Goal: Transaction & Acquisition: Purchase product/service

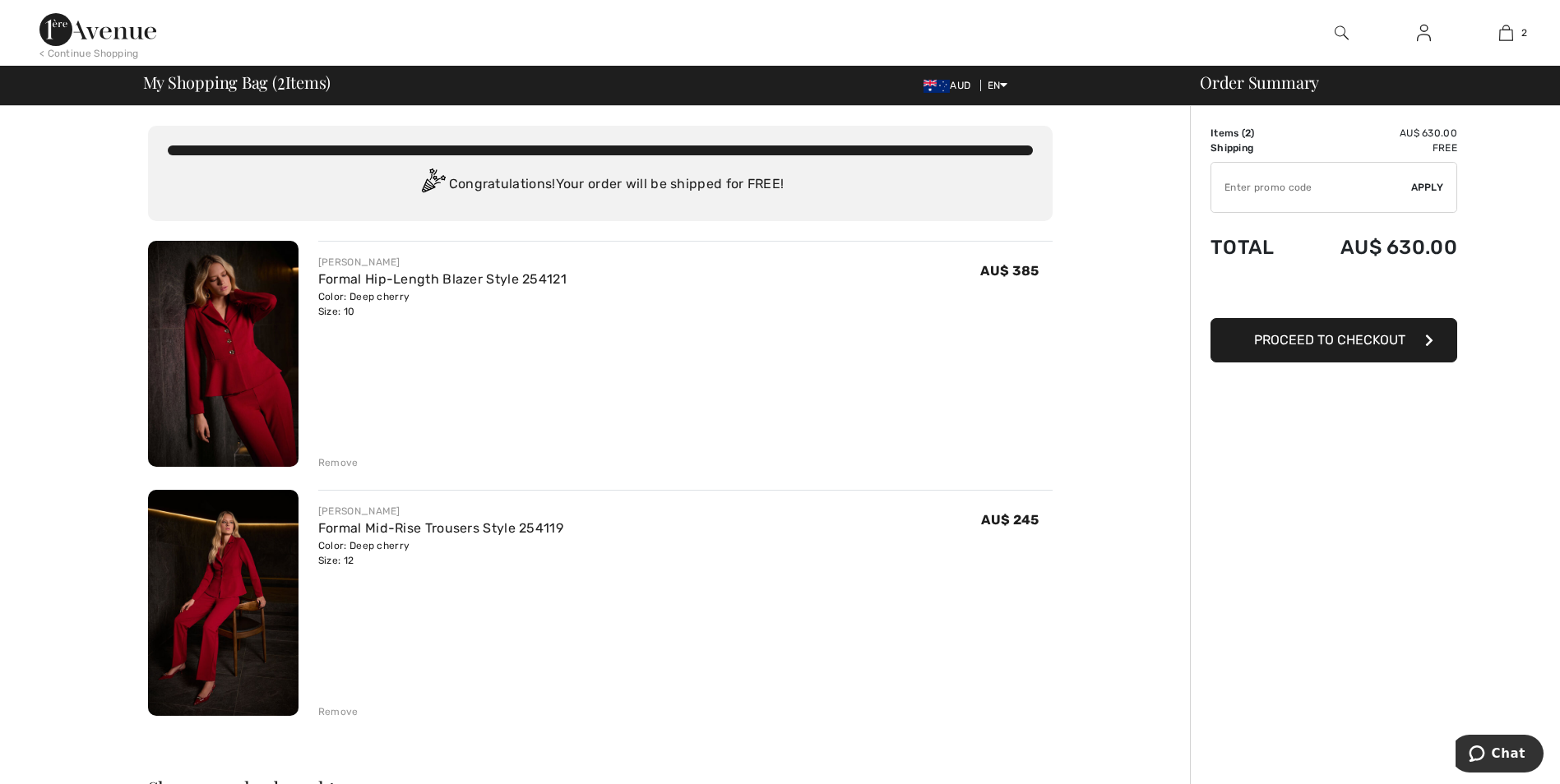
click at [95, 55] on div "< Continue Shopping" at bounding box center [89, 54] width 99 height 15
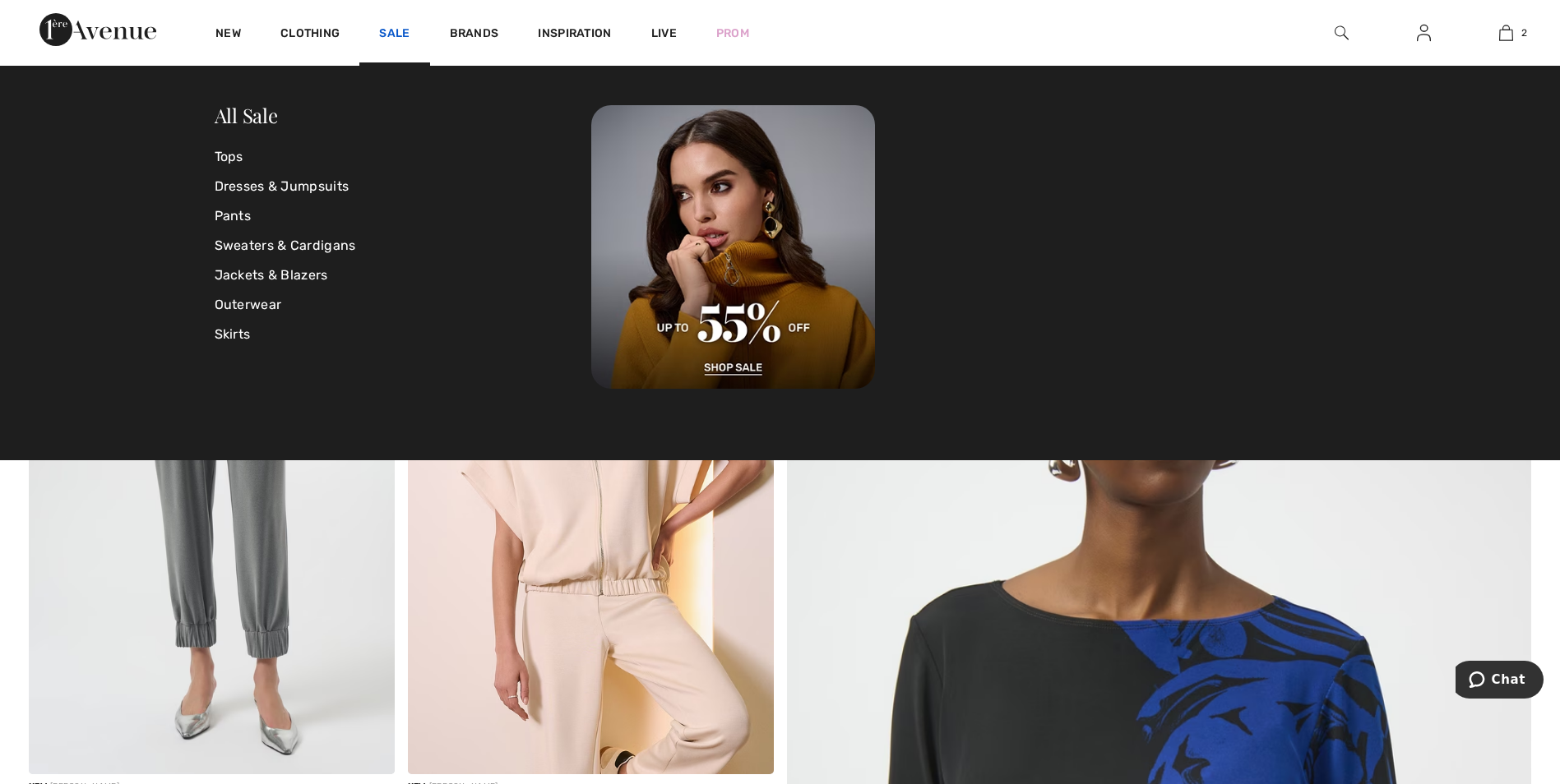
click at [389, 31] on link "Sale" at bounding box center [395, 34] width 30 height 18
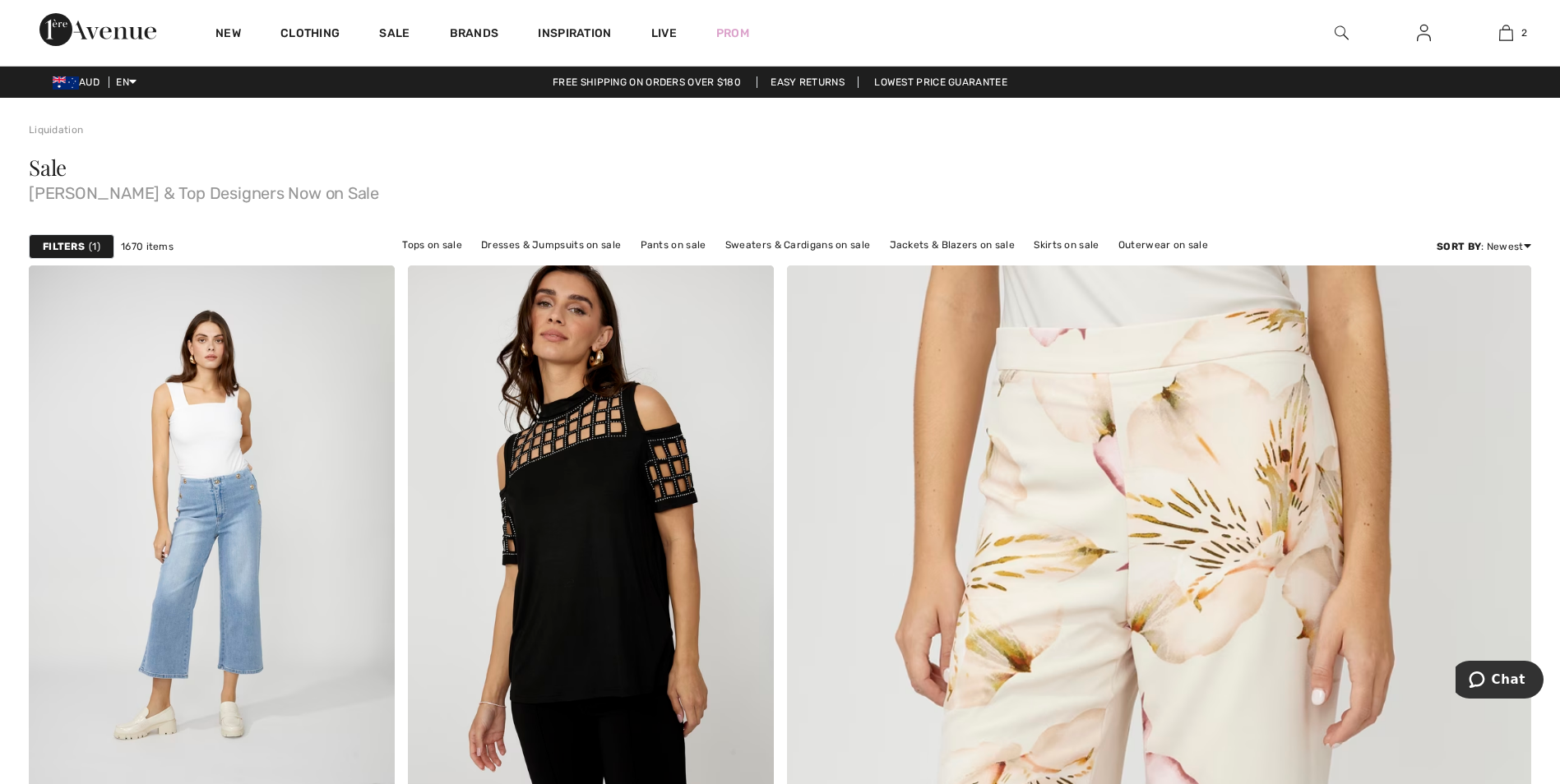
click at [97, 248] on span "1" at bounding box center [95, 246] width 12 height 15
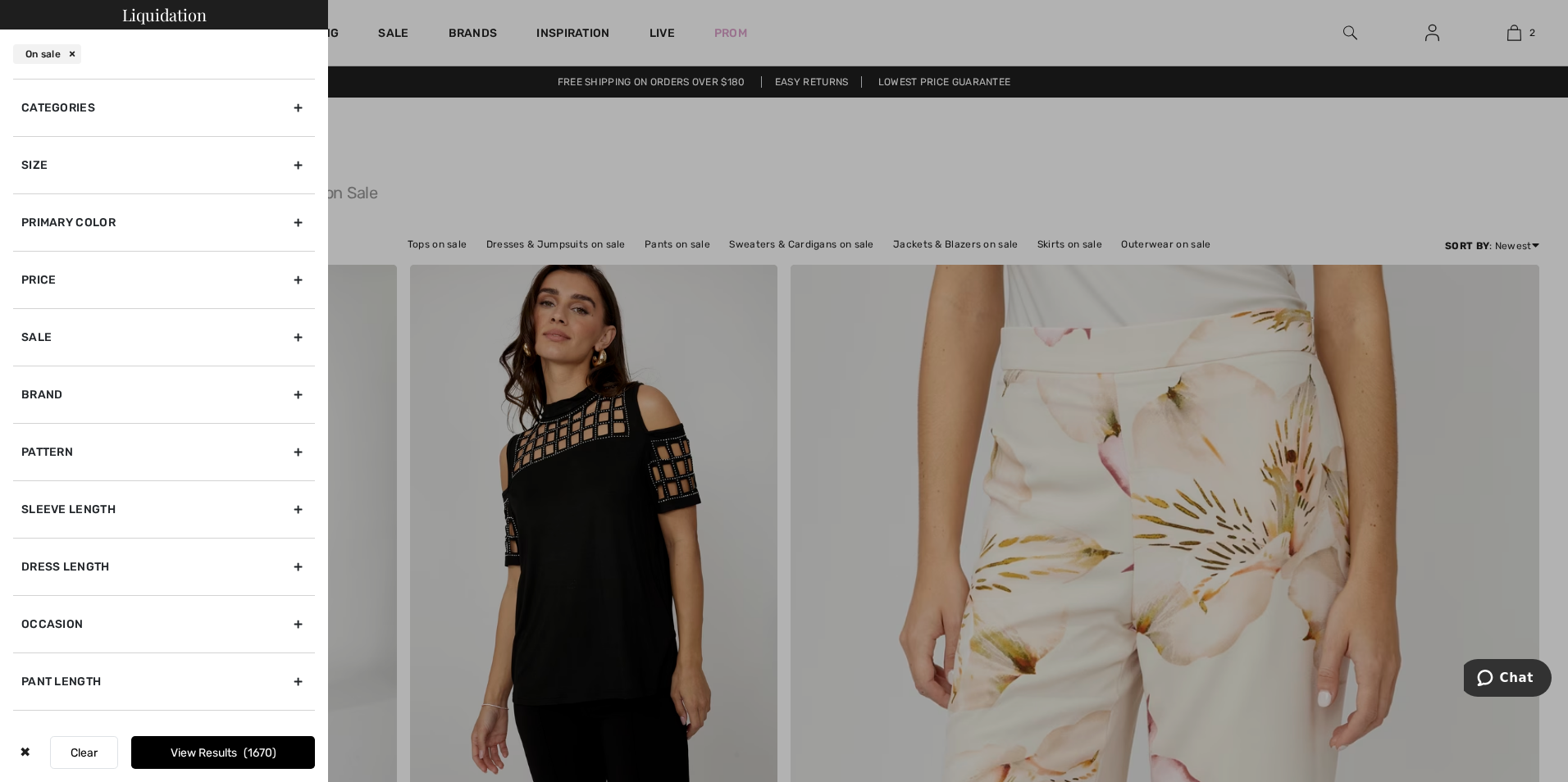
click at [287, 395] on div "Brand" at bounding box center [164, 394] width 302 height 57
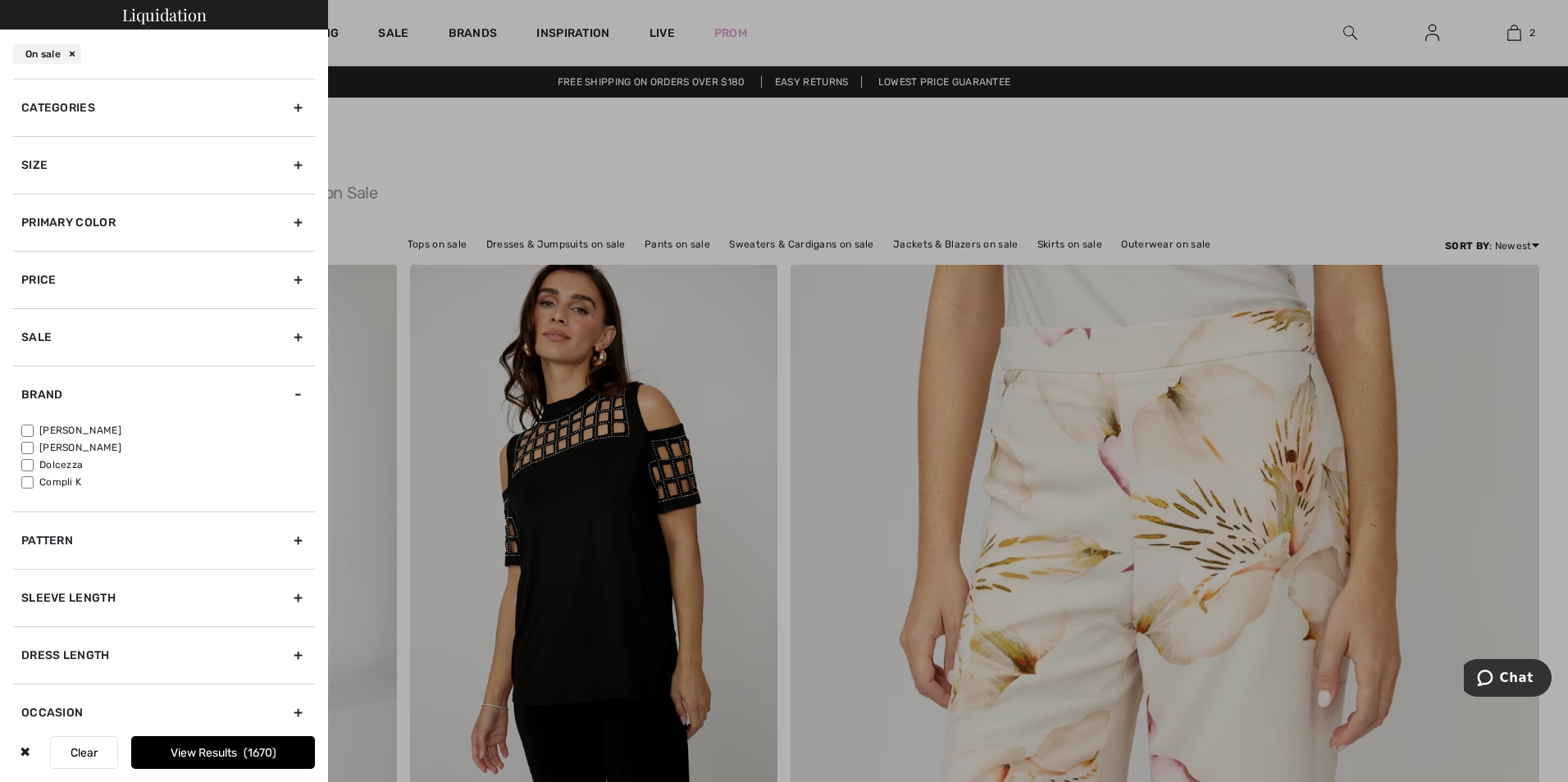
click at [27, 430] on input"] "[PERSON_NAME]" at bounding box center [27, 430] width 13 height 13
checkbox input"] "true"
click at [399, 161] on div at bounding box center [784, 391] width 1568 height 782
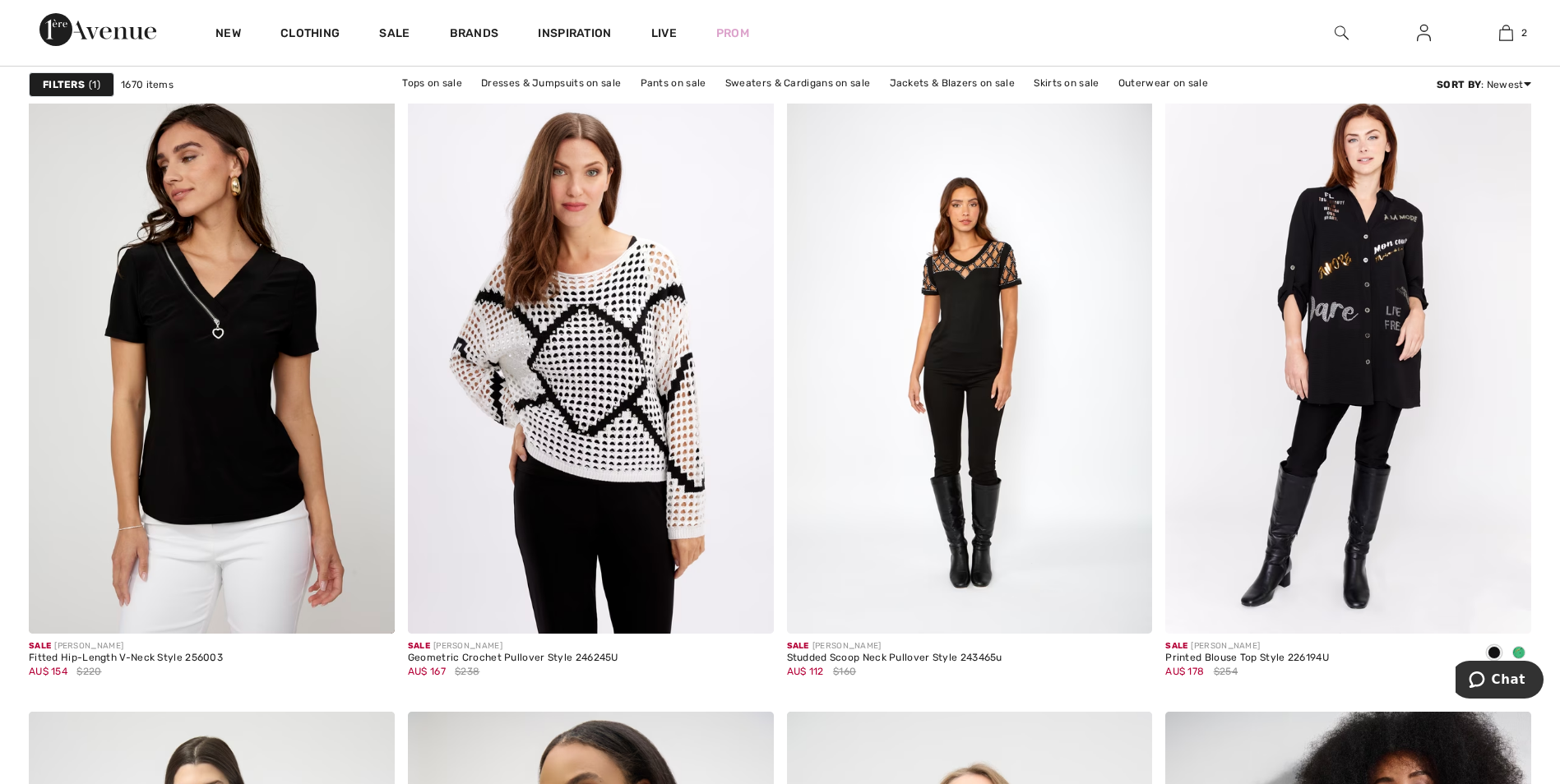
scroll to position [1435, 0]
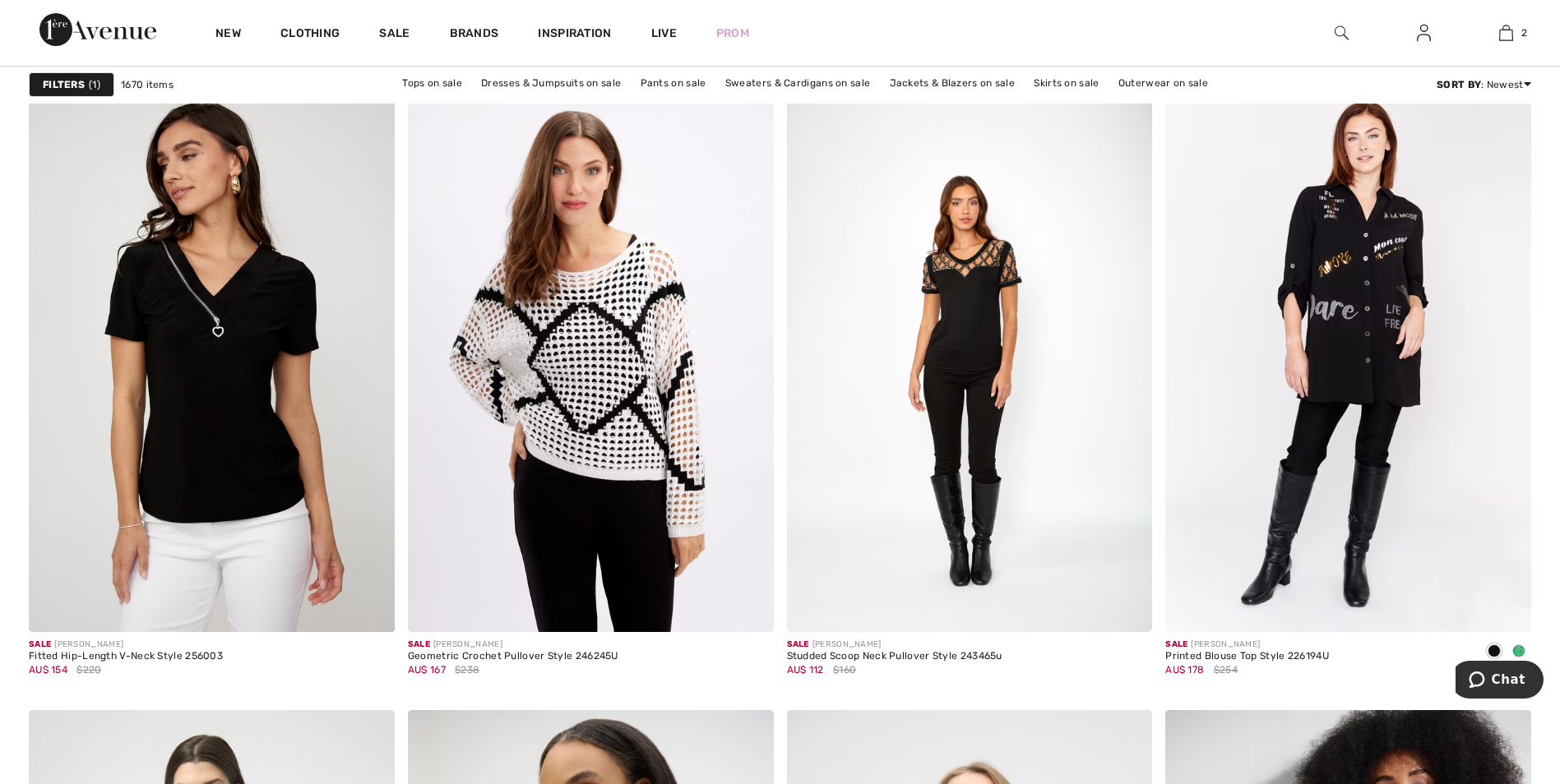
click at [88, 81] on div "Filters 1" at bounding box center [72, 84] width 86 height 24
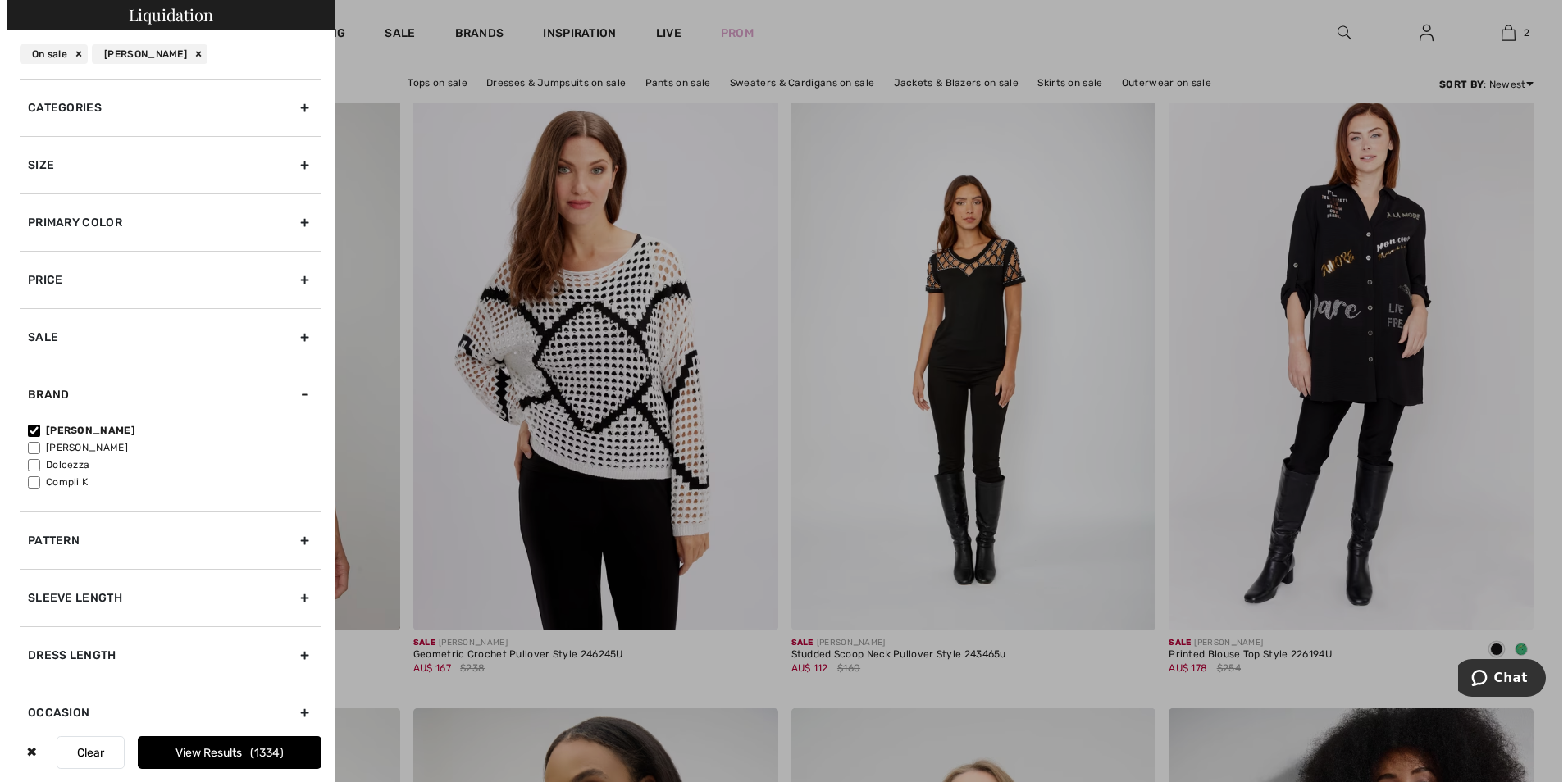
scroll to position [1441, 0]
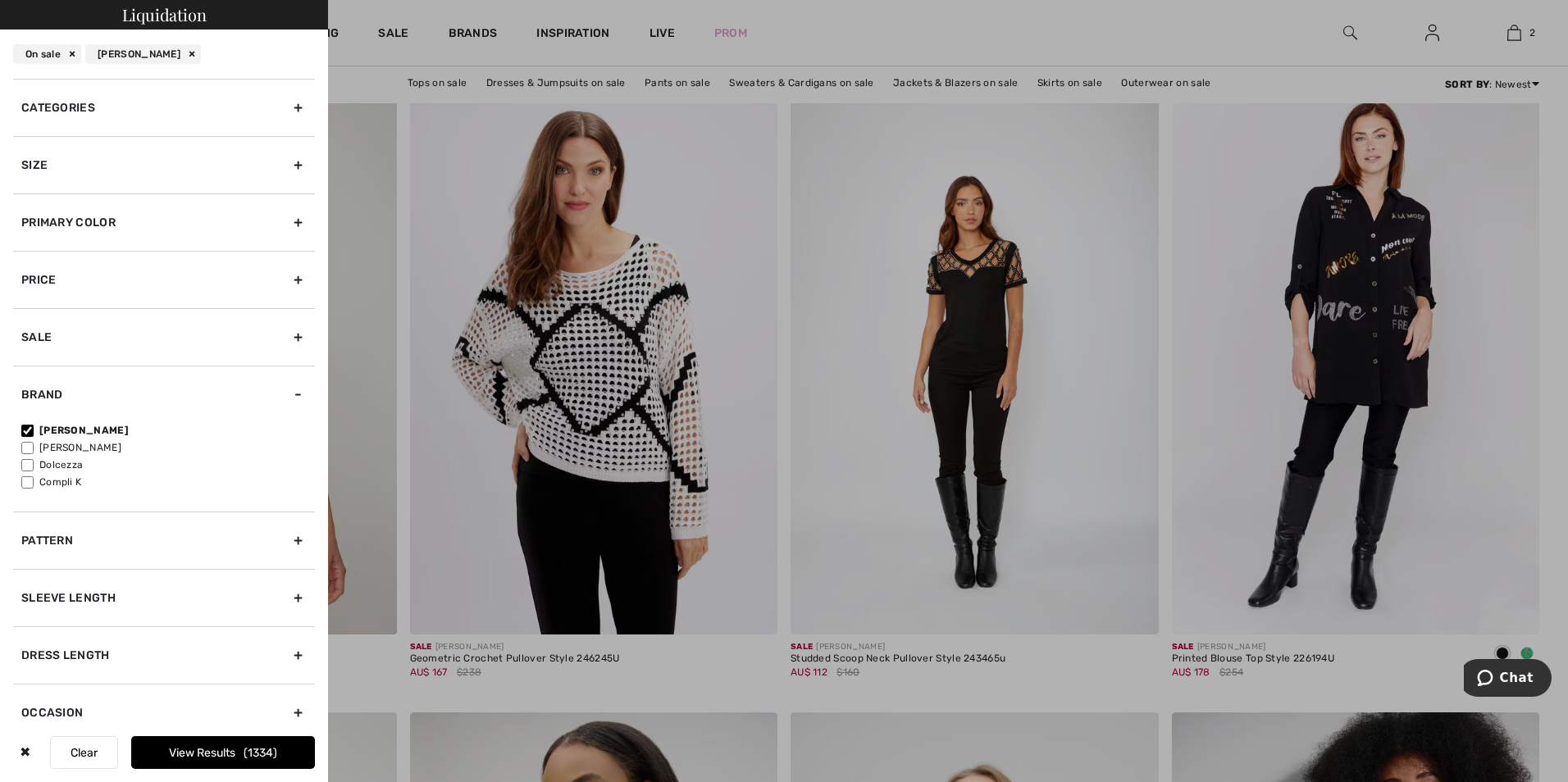
click at [220, 743] on button "View Results 1334" at bounding box center [222, 753] width 184 height 33
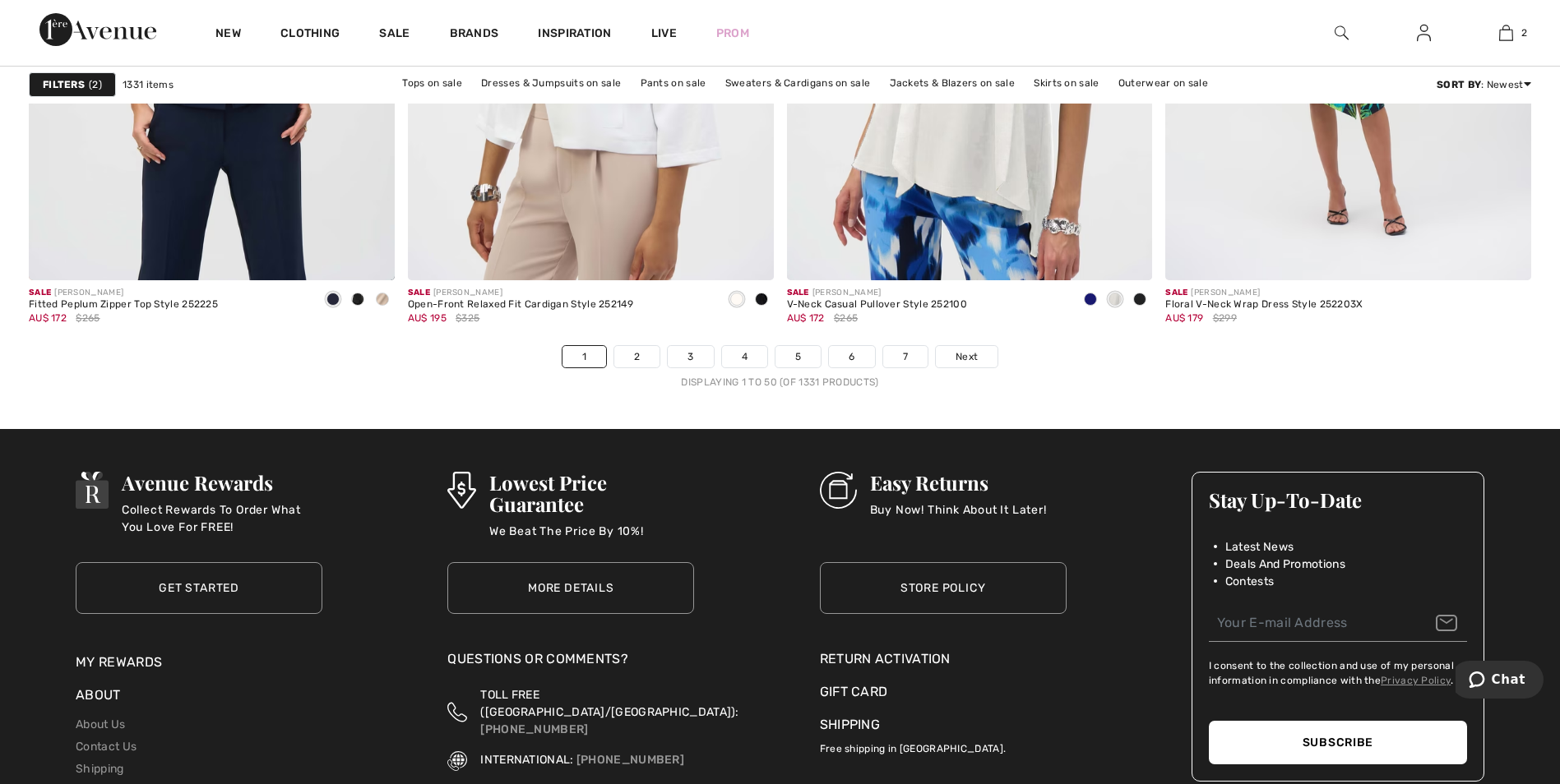
scroll to position [9429, 0]
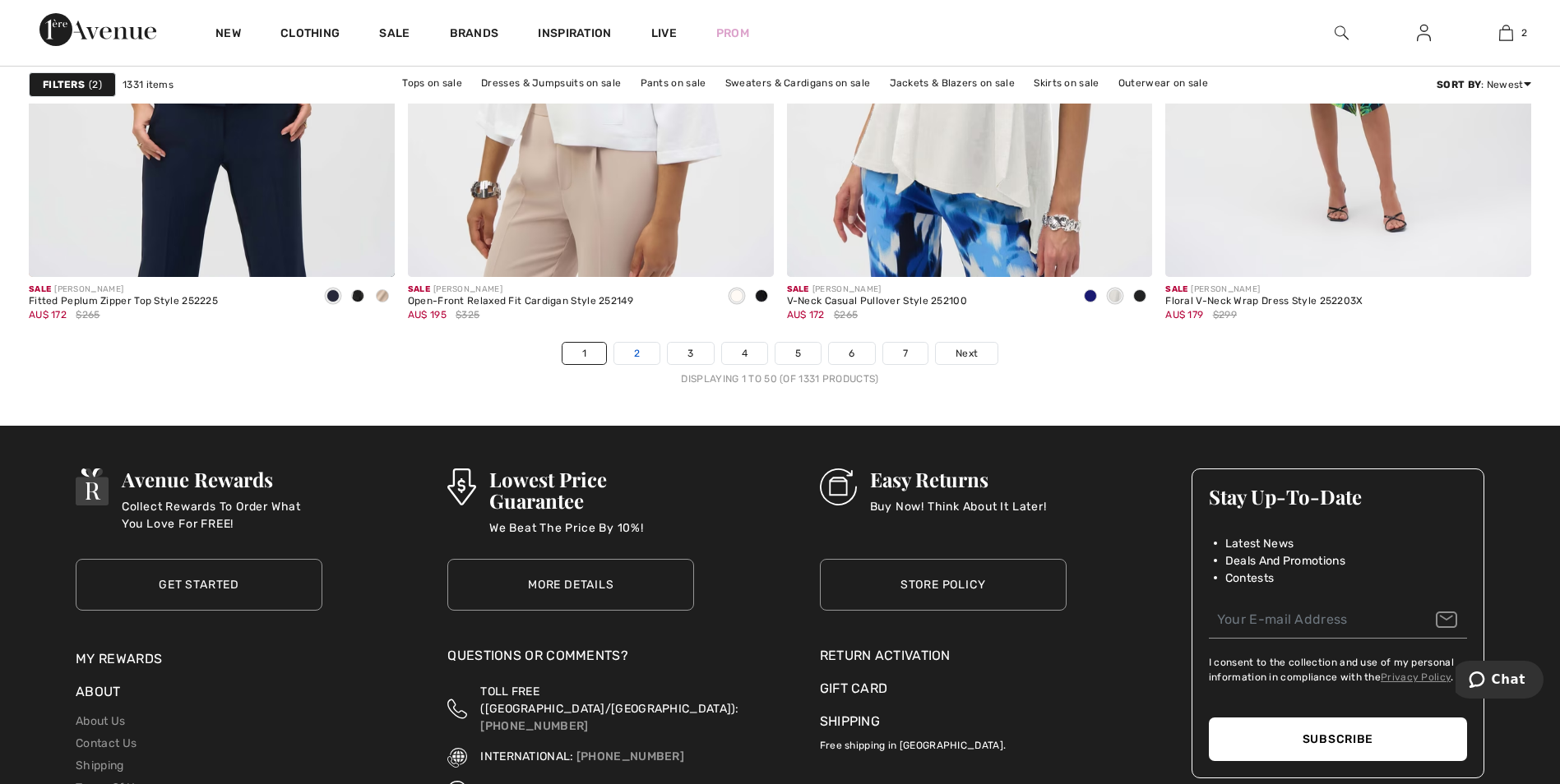
click at [634, 355] on link "2" at bounding box center [637, 353] width 45 height 21
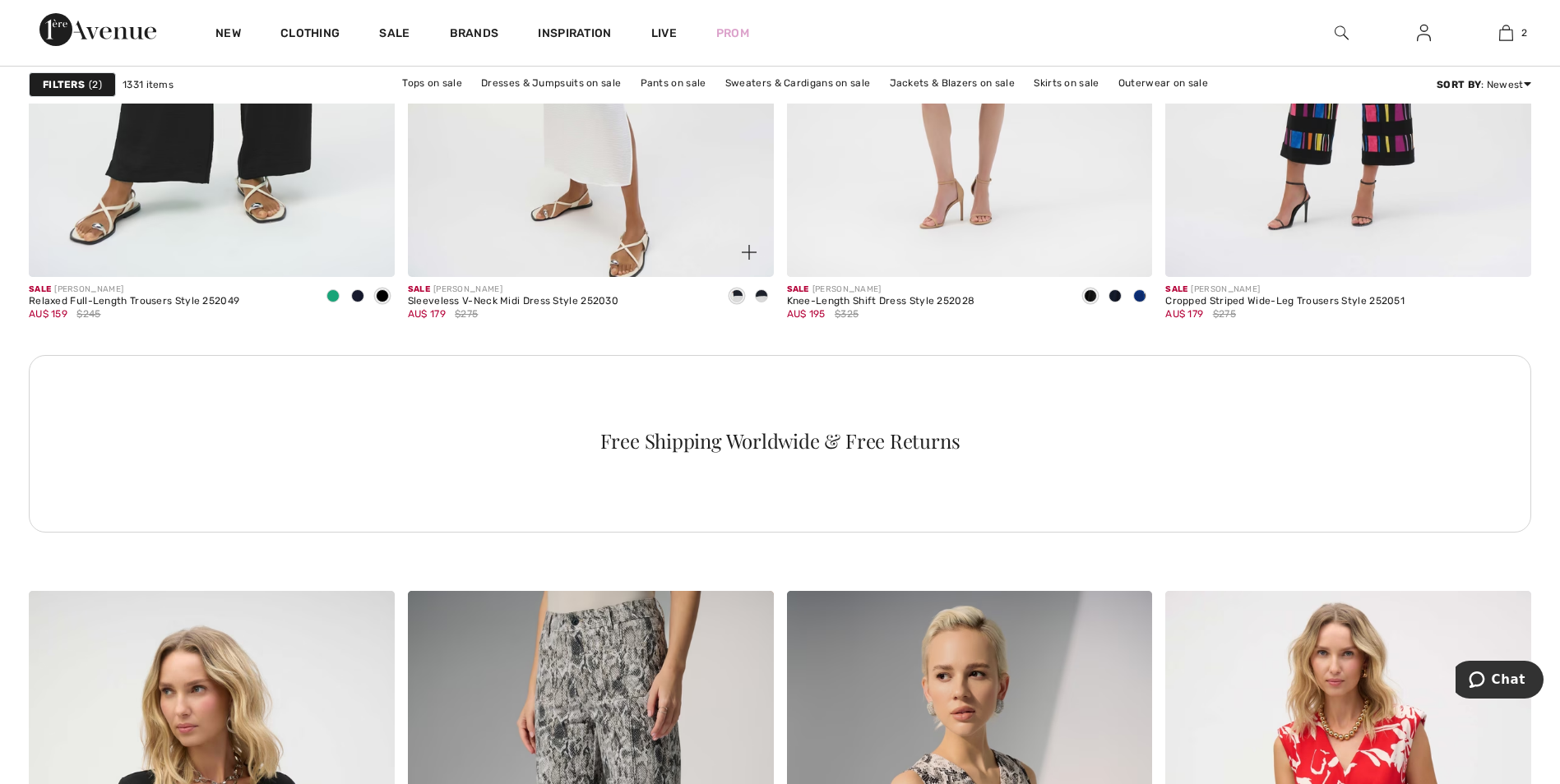
scroll to position [2414, 0]
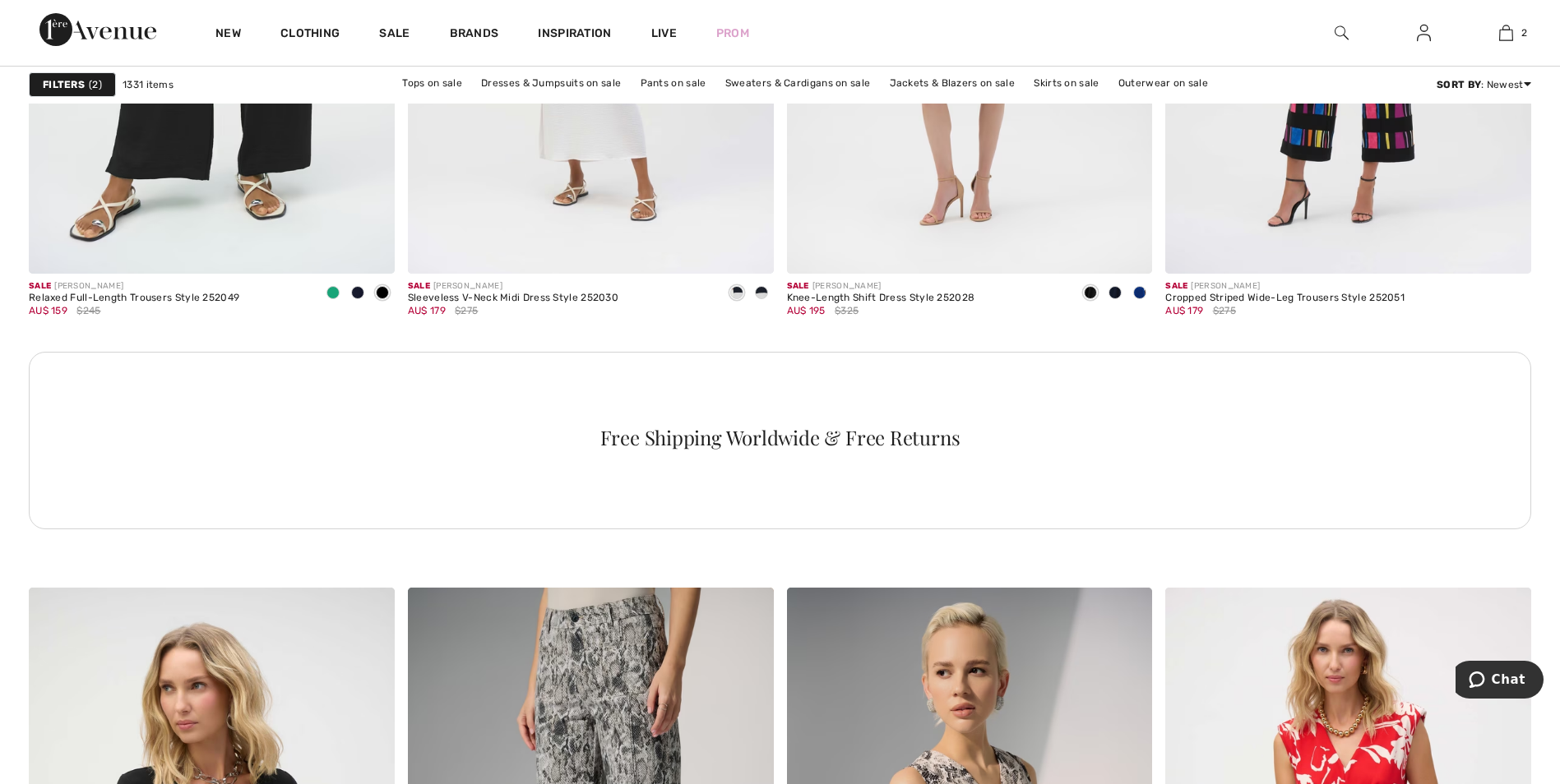
click at [92, 81] on span "2" at bounding box center [96, 85] width 13 height 15
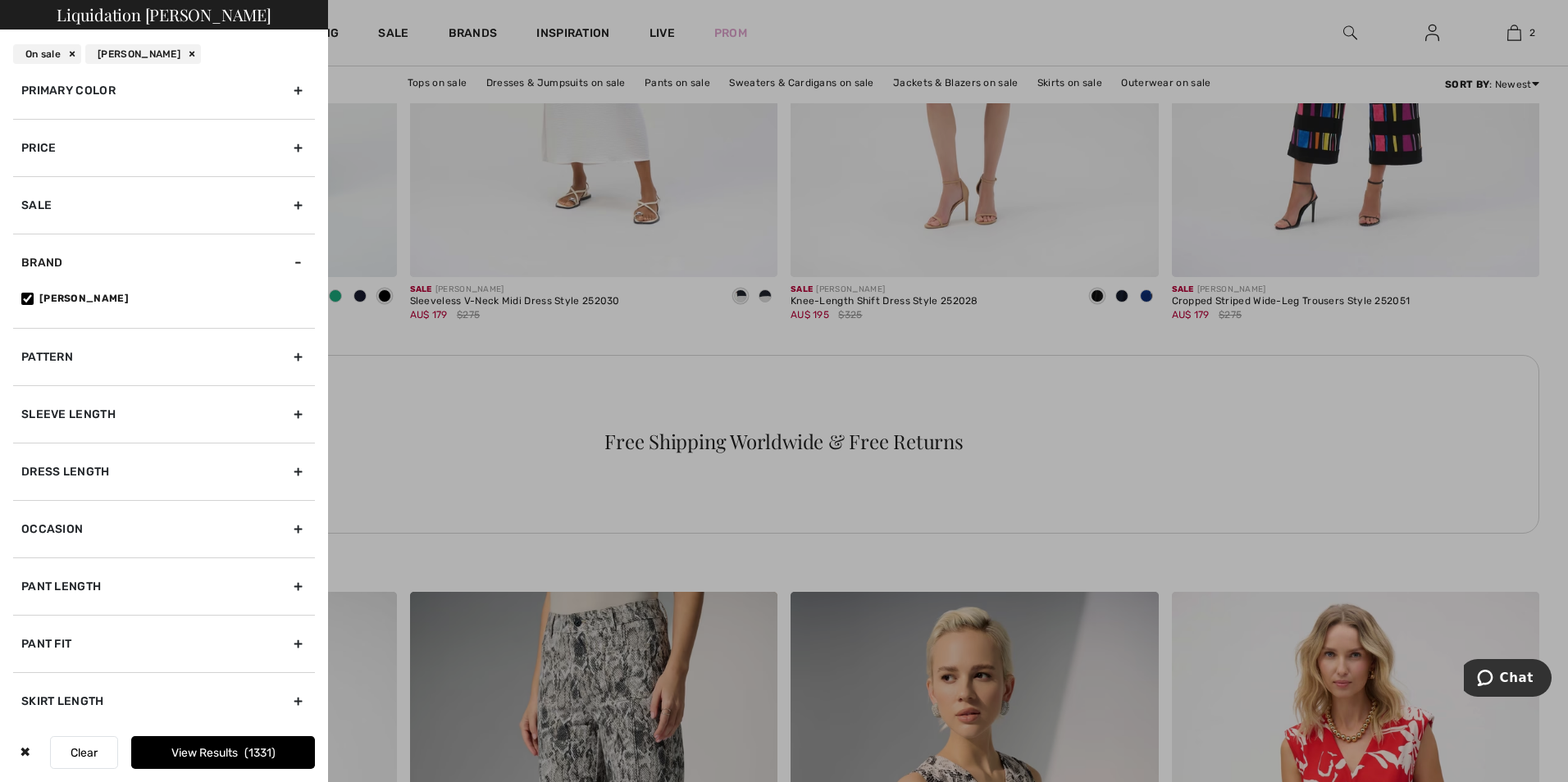
scroll to position [138, 0]
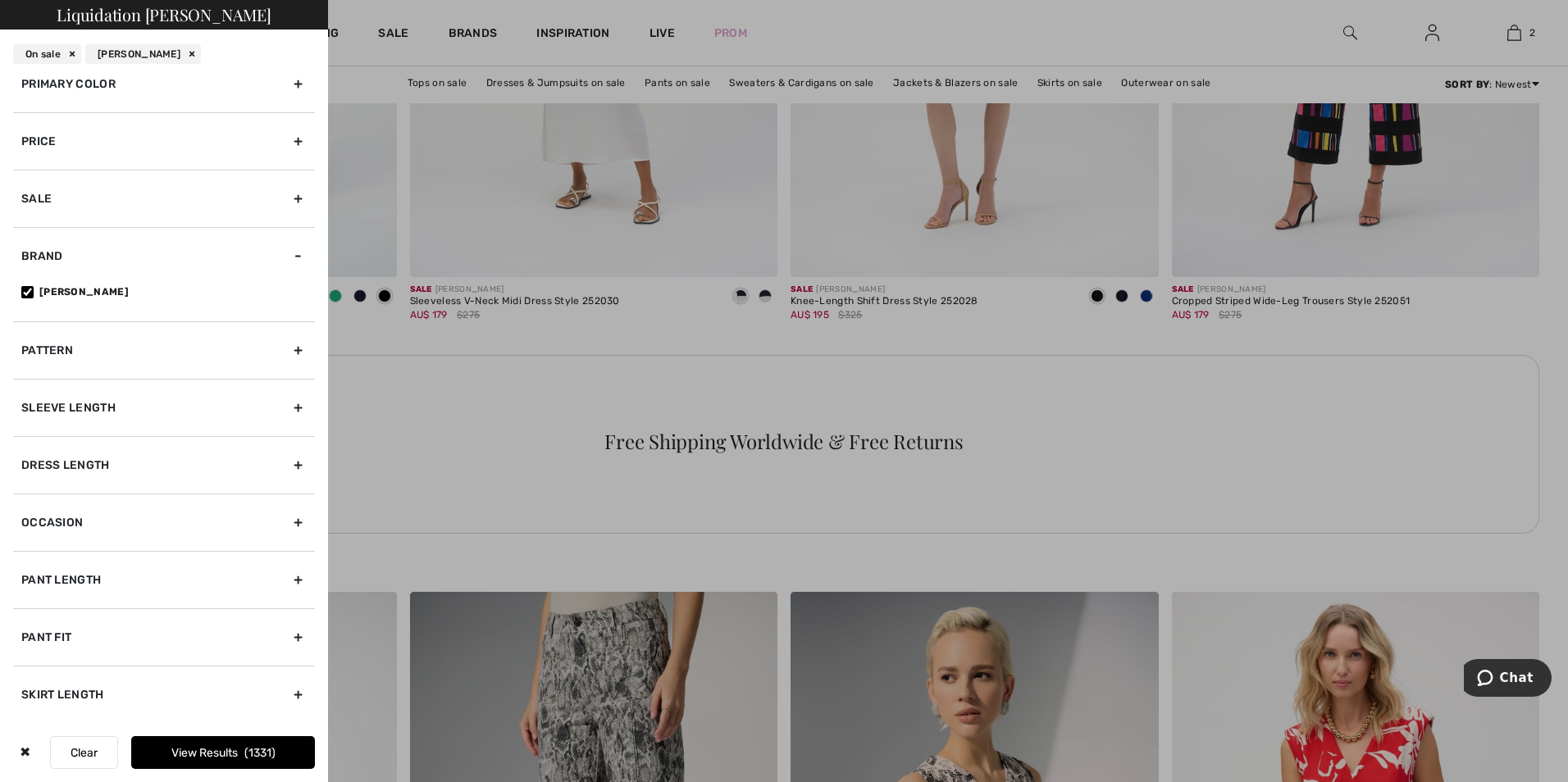
click at [283, 526] on div "Occasion" at bounding box center [164, 522] width 302 height 57
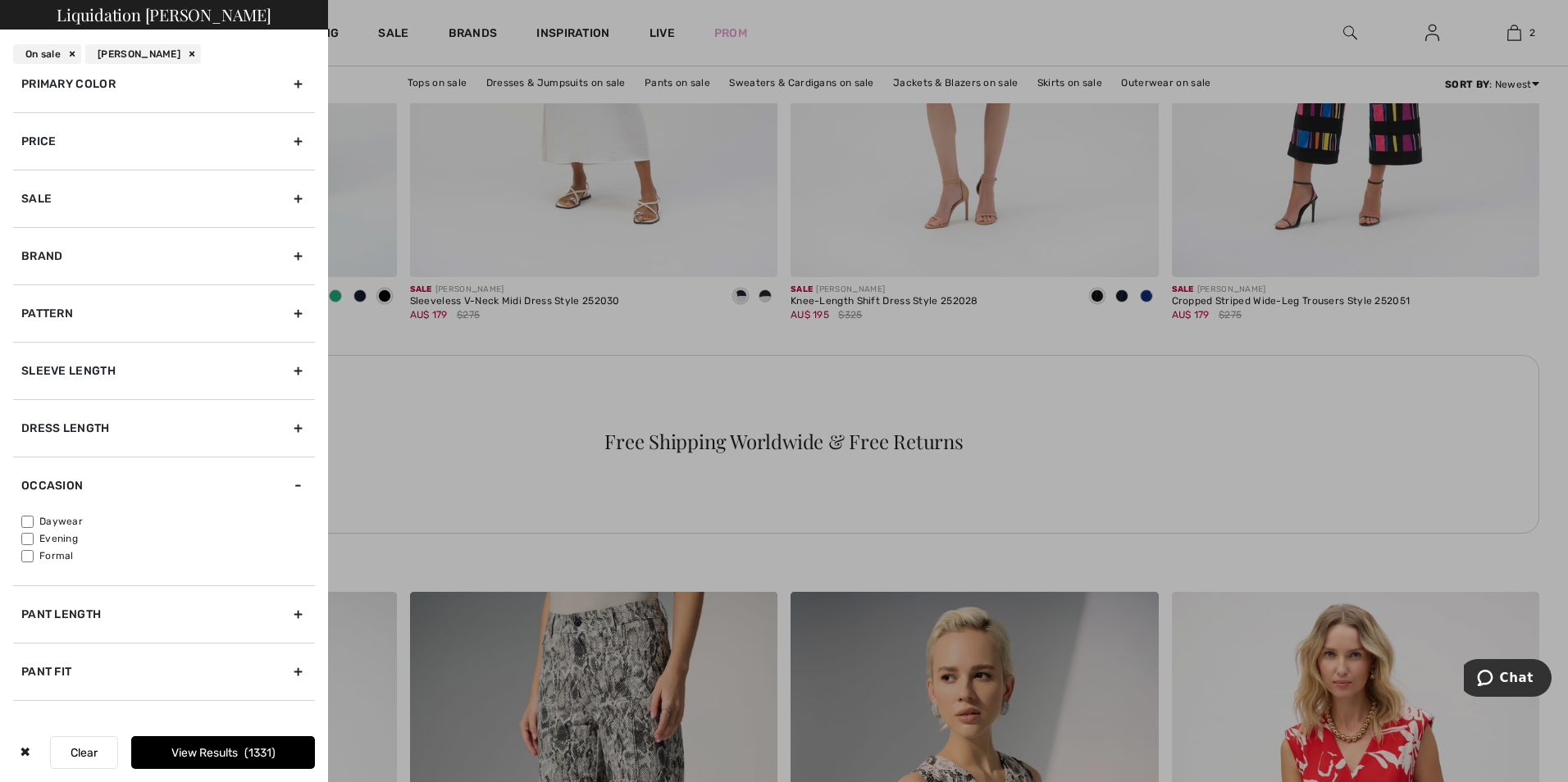
click at [28, 558] on input"] "Formal" at bounding box center [27, 556] width 13 height 13
checkbox input"] "true"
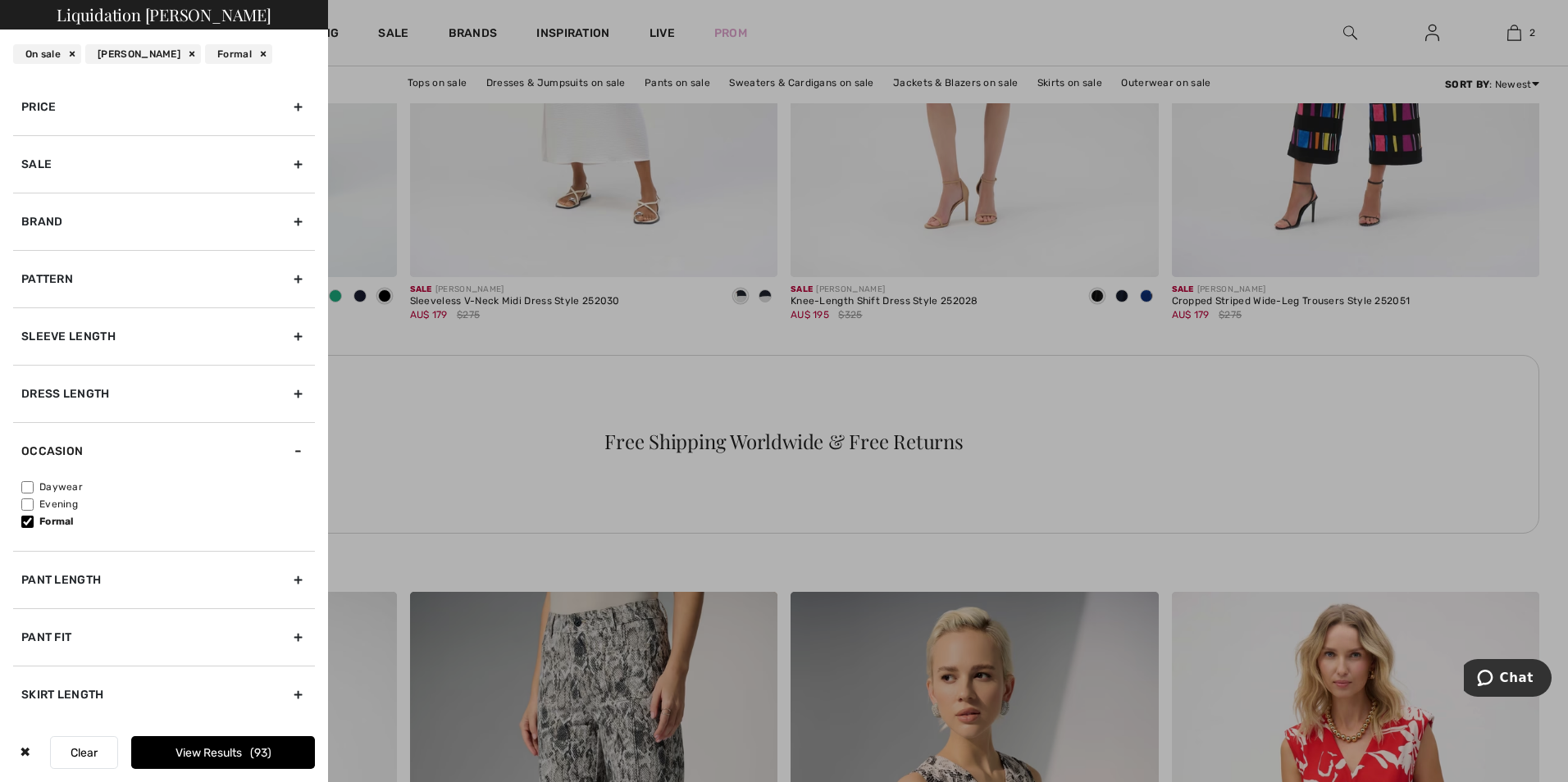
click at [248, 751] on button "View Results 93" at bounding box center [222, 753] width 184 height 33
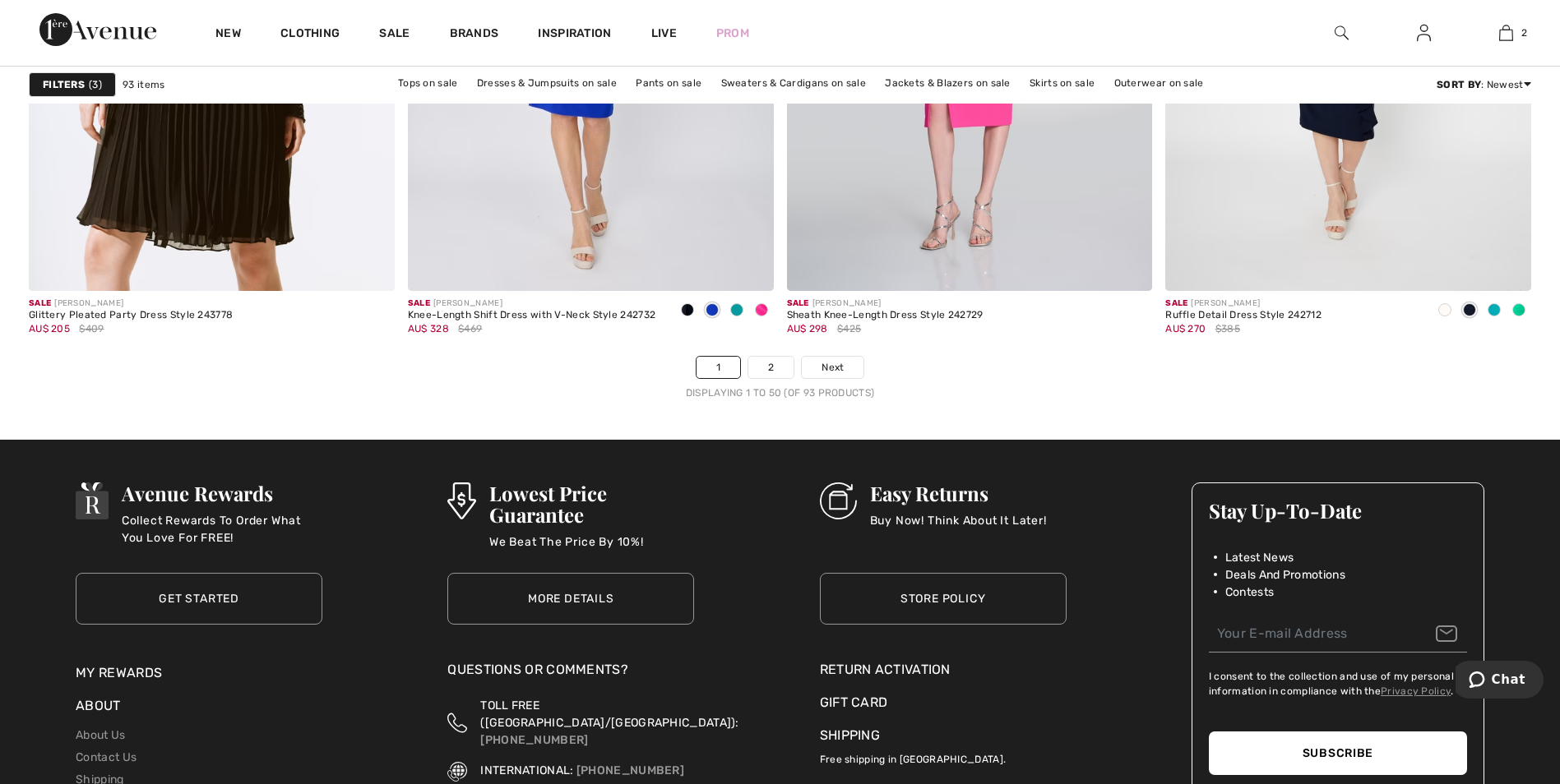
scroll to position [9461, 0]
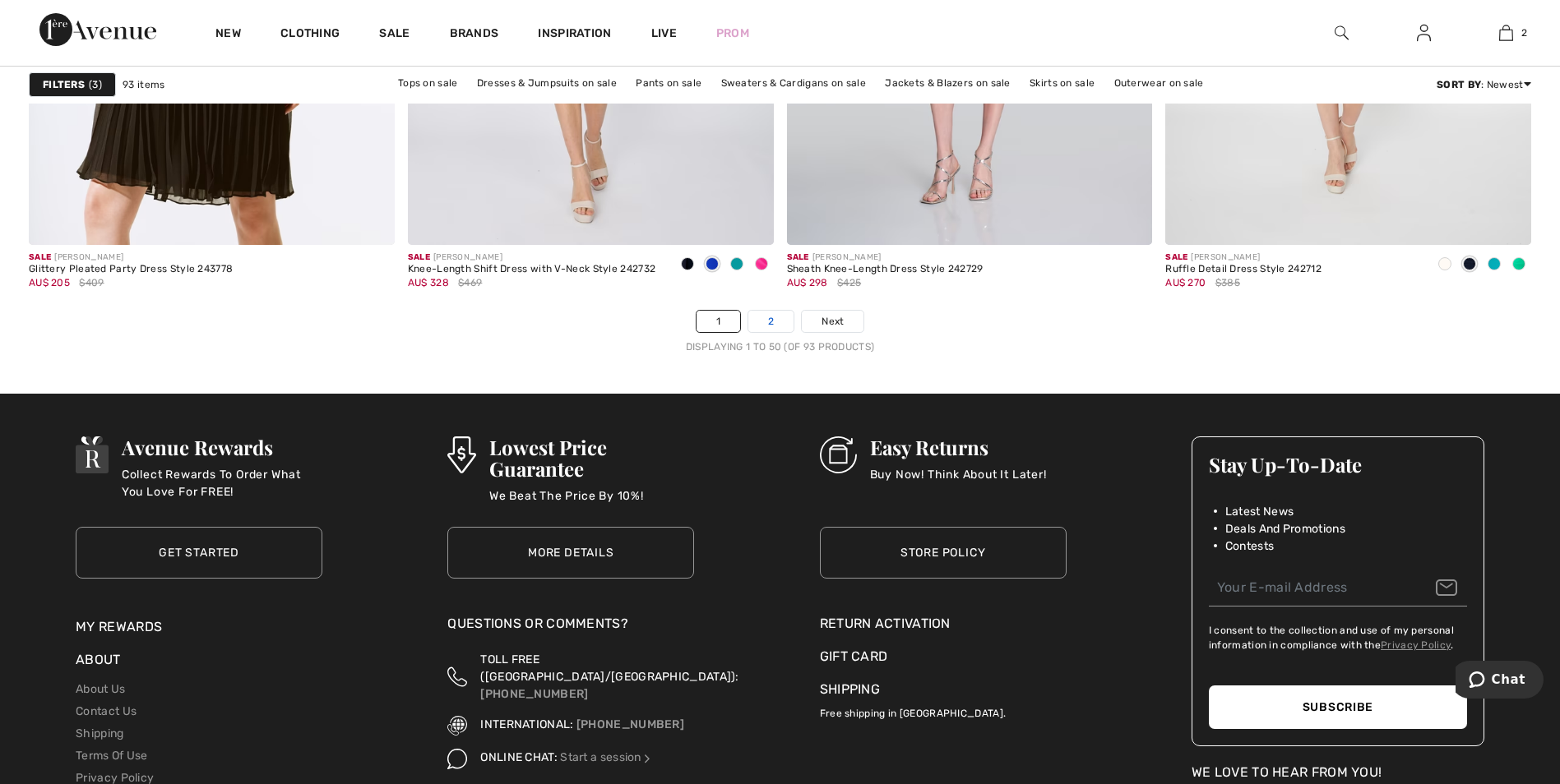
click at [772, 320] on link "2" at bounding box center [771, 320] width 45 height 21
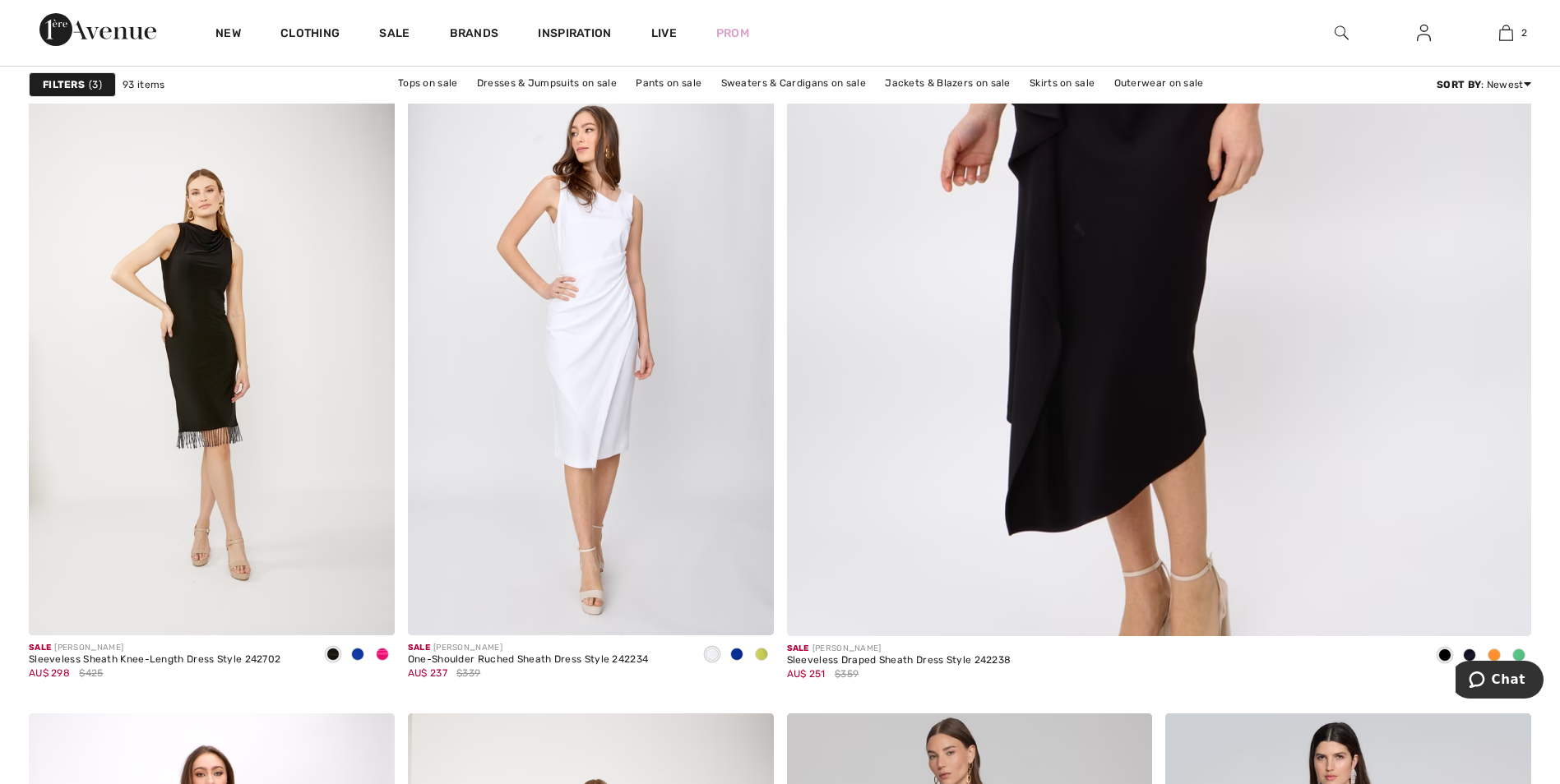
scroll to position [813, 0]
